Goal: Complete application form

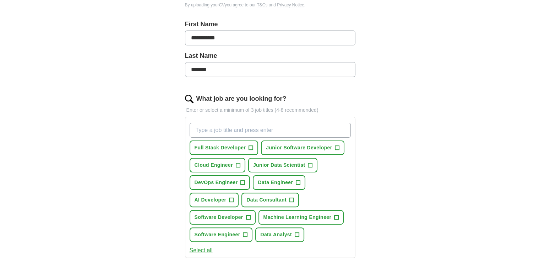
scroll to position [163, 0]
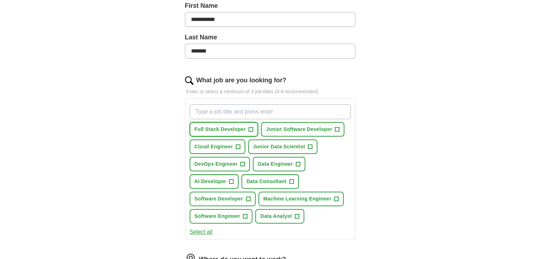
click at [249, 127] on span "+" at bounding box center [251, 130] width 4 height 6
click at [337, 128] on span "+" at bounding box center [337, 130] width 4 height 6
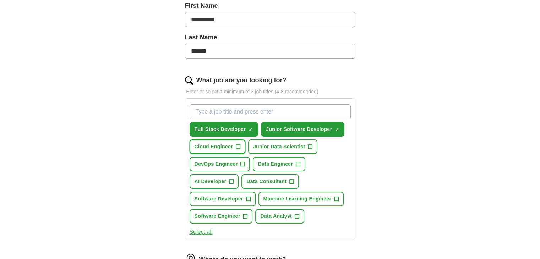
click at [233, 148] on button "Cloud Engineer +" at bounding box center [218, 147] width 56 height 15
click at [244, 162] on span "+" at bounding box center [243, 165] width 4 height 6
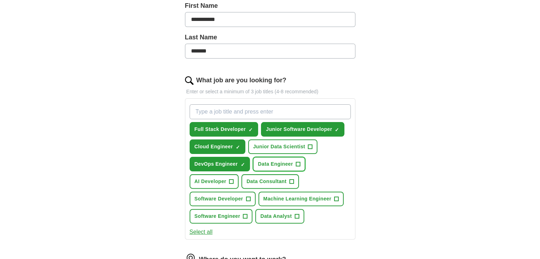
click at [296, 162] on span "+" at bounding box center [298, 165] width 4 height 6
click at [310, 144] on span "+" at bounding box center [310, 147] width 4 height 6
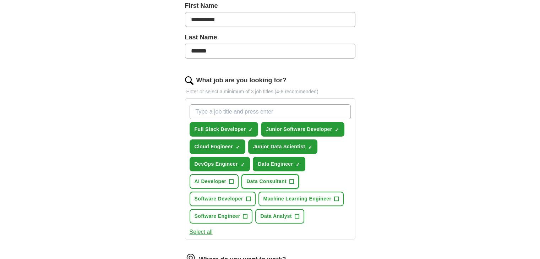
click at [264, 179] on span "Data Consultant" at bounding box center [266, 181] width 40 height 7
click at [233, 197] on span "Software Developer" at bounding box center [219, 198] width 49 height 7
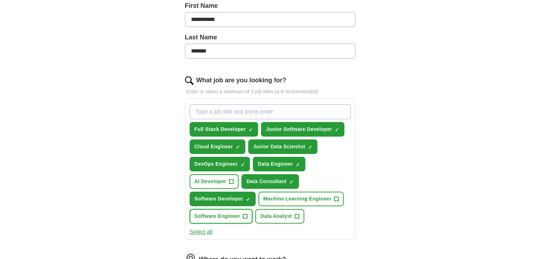
click at [239, 210] on button "Software Engineer +" at bounding box center [221, 216] width 63 height 15
click at [275, 213] on span "Data Analyst" at bounding box center [276, 216] width 32 height 7
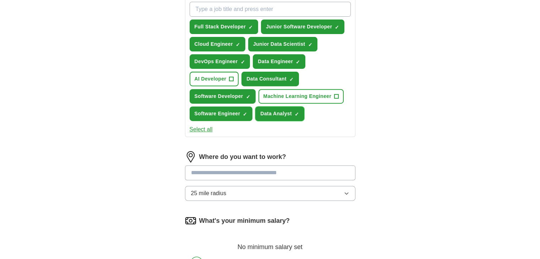
scroll to position [269, 0]
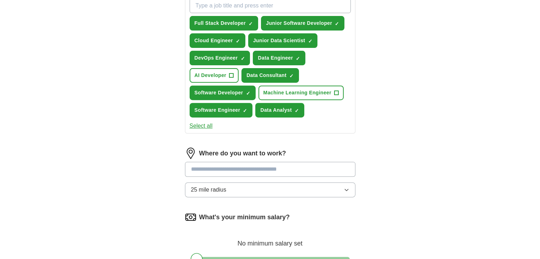
click at [242, 170] on input at bounding box center [270, 169] width 170 height 15
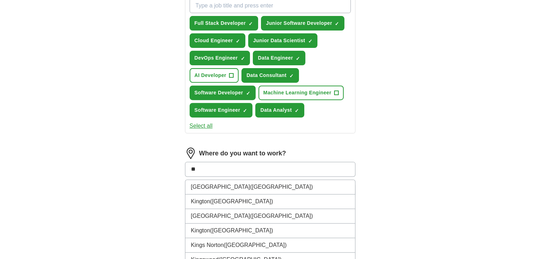
type input "*"
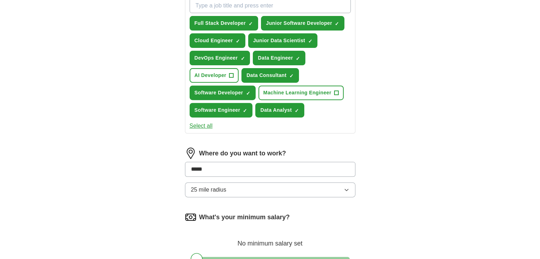
type input "******"
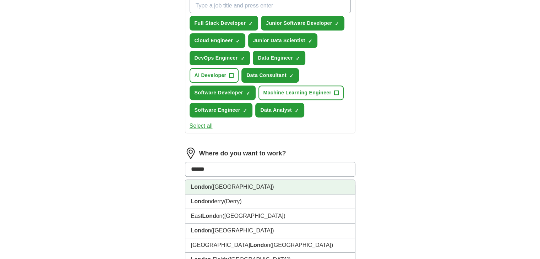
click at [226, 185] on li "Lond on ([GEOGRAPHIC_DATA])" at bounding box center [270, 187] width 170 height 15
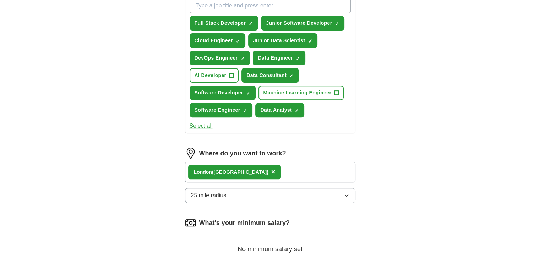
click at [241, 195] on button "25 mile radius" at bounding box center [270, 195] width 170 height 15
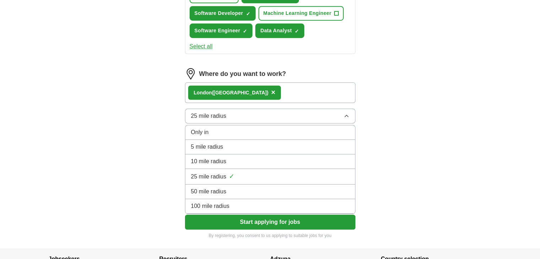
scroll to position [349, 0]
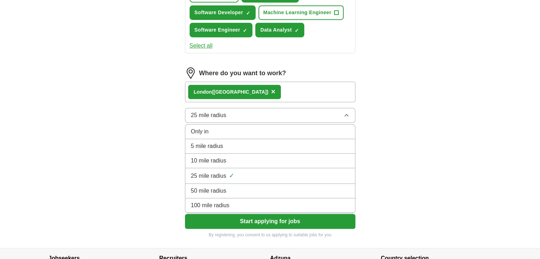
click at [224, 206] on span "100 mile radius" at bounding box center [210, 205] width 39 height 9
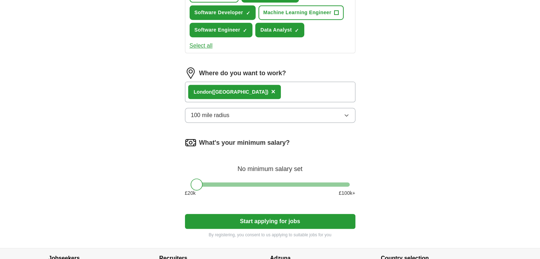
click at [254, 218] on button "Start applying for jobs" at bounding box center [270, 221] width 170 height 15
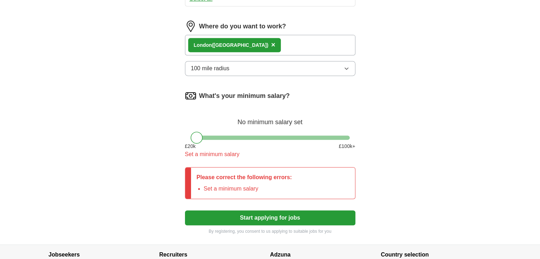
scroll to position [397, 0]
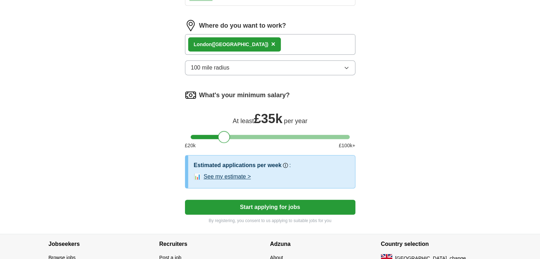
drag, startPoint x: 197, startPoint y: 134, endPoint x: 224, endPoint y: 138, distance: 27.6
click at [224, 138] on div at bounding box center [224, 137] width 12 height 12
click at [225, 136] on div at bounding box center [224, 137] width 12 height 12
click at [234, 203] on button "Start applying for jobs" at bounding box center [270, 207] width 170 height 15
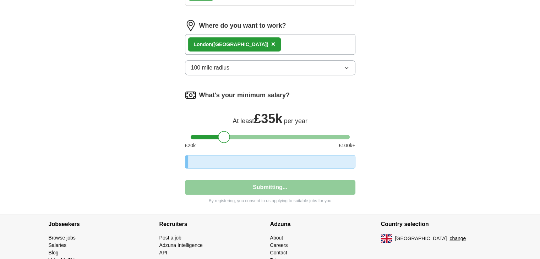
select select "**"
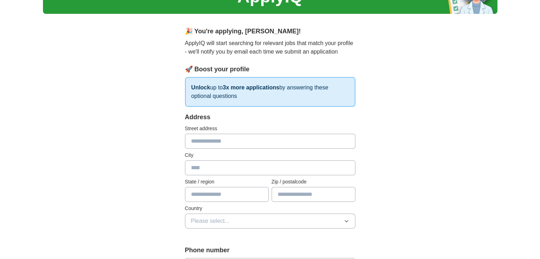
scroll to position [42, 0]
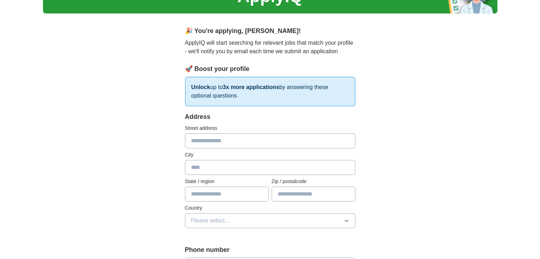
click at [224, 135] on input "text" at bounding box center [270, 141] width 170 height 15
type input "**********"
type input "********"
type input "*******"
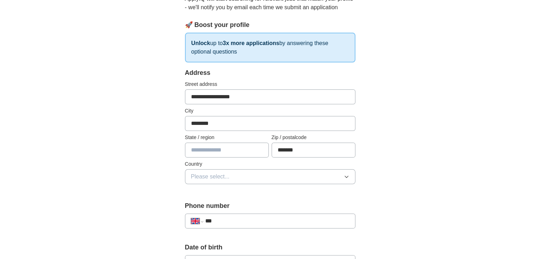
scroll to position [102, 0]
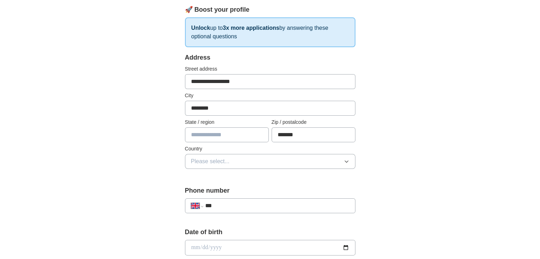
click at [233, 137] on input "text" at bounding box center [227, 134] width 84 height 15
type input "**********"
click at [216, 160] on span "Please select..." at bounding box center [210, 161] width 39 height 9
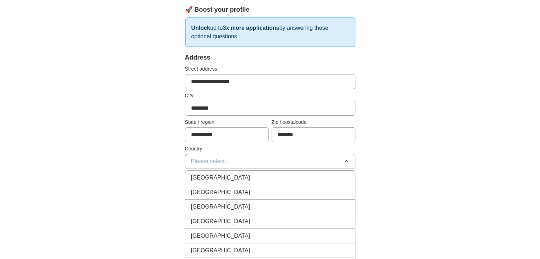
click at [217, 175] on span "[GEOGRAPHIC_DATA]" at bounding box center [220, 178] width 59 height 9
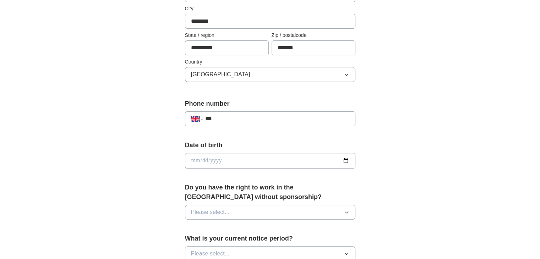
scroll to position [194, 0]
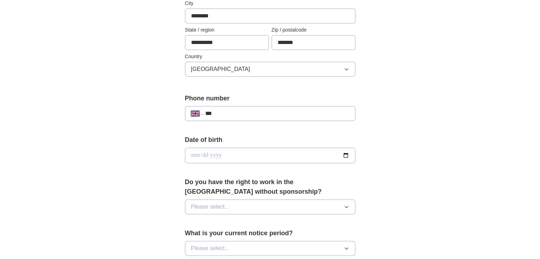
click at [234, 106] on div "**********" at bounding box center [270, 113] width 170 height 15
click at [234, 109] on input "***" at bounding box center [277, 113] width 144 height 9
type input "**********"
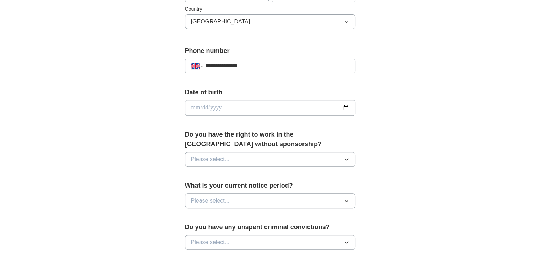
scroll to position [243, 0]
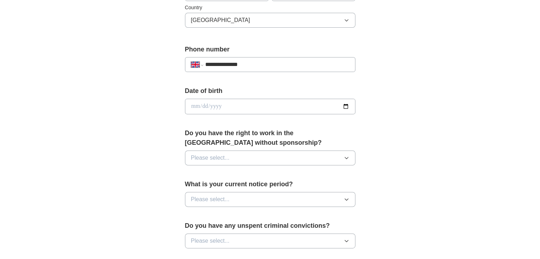
click at [208, 105] on input "date" at bounding box center [270, 107] width 170 height 16
click at [195, 108] on input "date" at bounding box center [270, 107] width 170 height 16
type input "**********"
click at [223, 154] on span "Please select..." at bounding box center [210, 158] width 39 height 9
click at [216, 185] on div "No" at bounding box center [270, 189] width 158 height 9
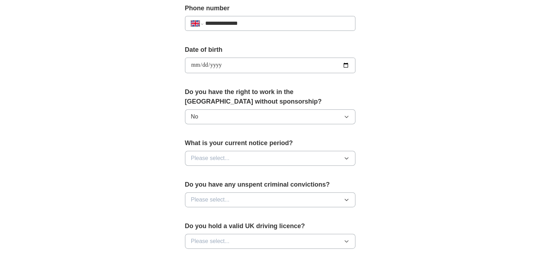
scroll to position [300, 0]
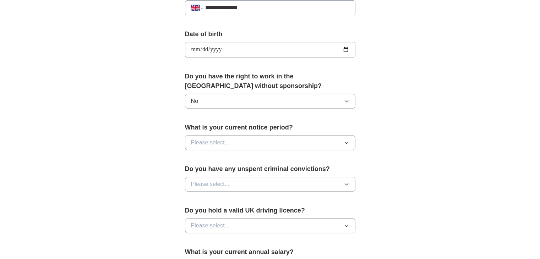
click at [230, 145] on button "Please select..." at bounding box center [270, 142] width 170 height 15
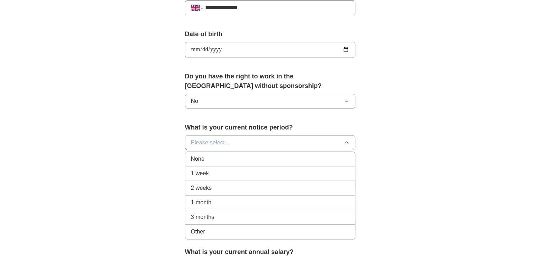
click at [228, 160] on div "None" at bounding box center [270, 159] width 158 height 9
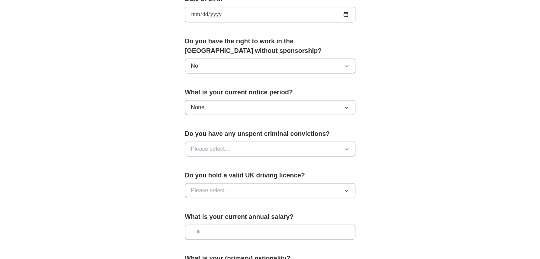
scroll to position [335, 0]
click at [233, 151] on button "Please select..." at bounding box center [270, 148] width 170 height 15
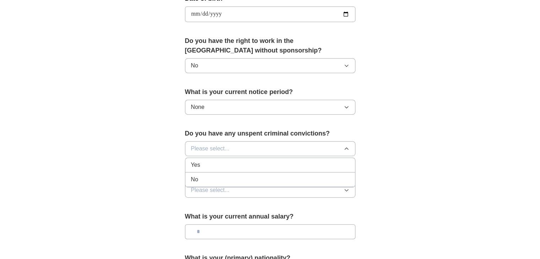
click at [222, 178] on div "No" at bounding box center [270, 179] width 158 height 9
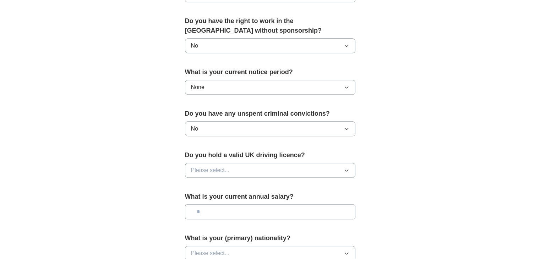
scroll to position [358, 0]
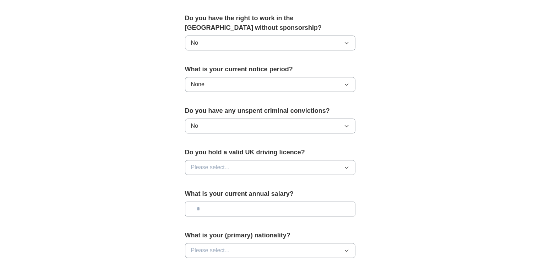
click at [228, 168] on span "Please select..." at bounding box center [210, 167] width 39 height 9
click at [216, 187] on li "Yes" at bounding box center [270, 184] width 170 height 15
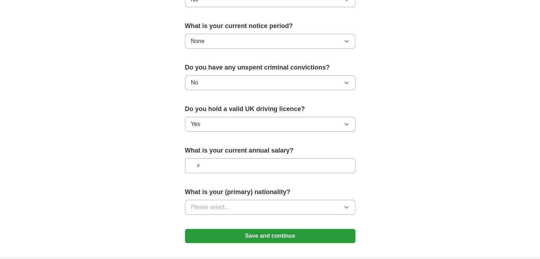
scroll to position [403, 0]
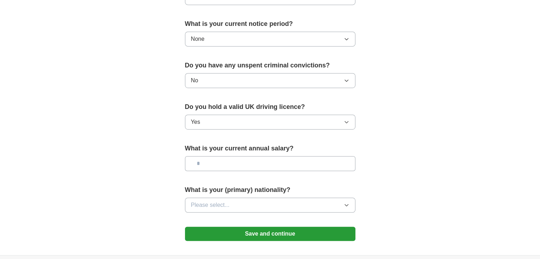
click at [228, 161] on input "text" at bounding box center [270, 163] width 170 height 15
click at [225, 201] on span "Please select..." at bounding box center [210, 205] width 39 height 9
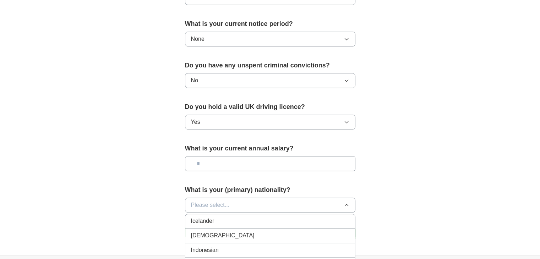
scroll to position [1151, 0]
click at [217, 231] on div "[DEMOGRAPHIC_DATA]" at bounding box center [270, 235] width 158 height 9
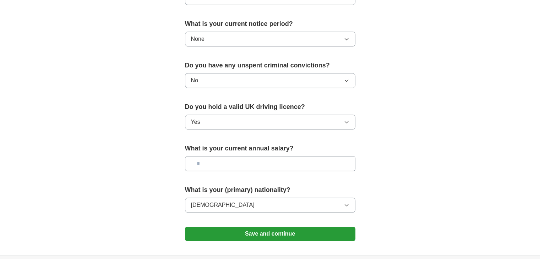
click at [239, 233] on button "Save and continue" at bounding box center [270, 234] width 170 height 14
